Goal: Find contact information: Find contact information

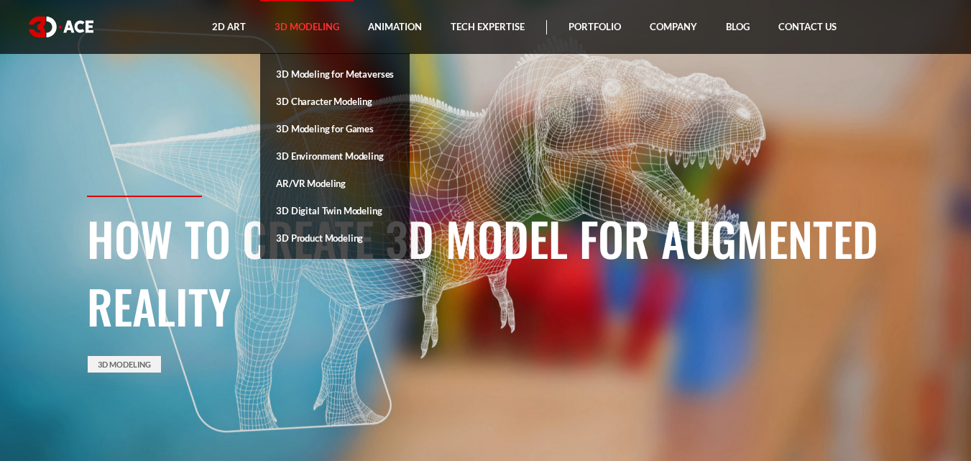
click at [300, 37] on link "3D Modeling" at bounding box center [306, 27] width 93 height 54
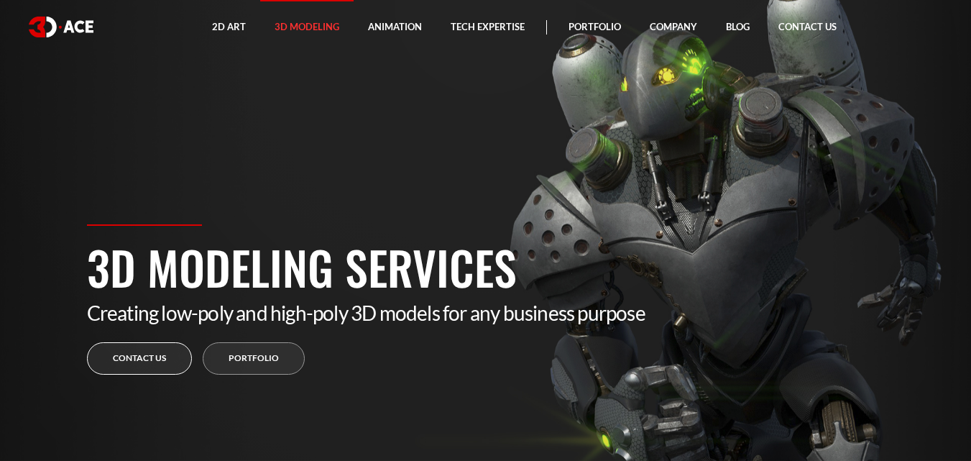
click at [160, 347] on link "Contact us" at bounding box center [139, 358] width 105 height 32
click at [429, 73] on section "3D Modeling Services Creating low-poly and high-poly 3D models for any business…" at bounding box center [485, 230] width 971 height 461
